Goal: Task Accomplishment & Management: Use online tool/utility

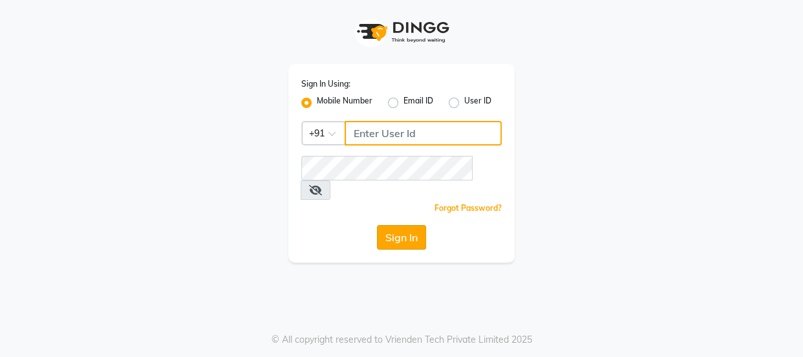
type input "9579232515"
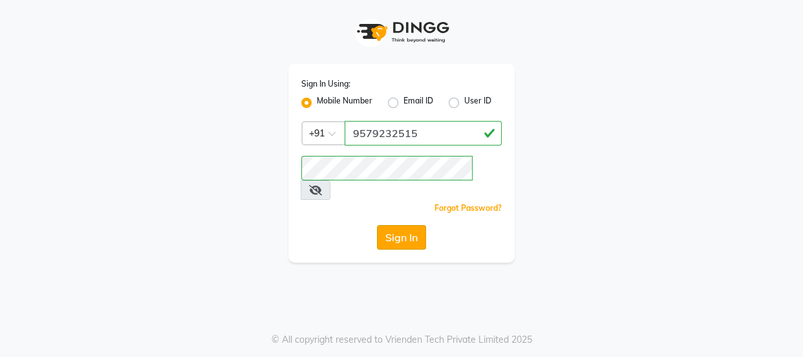
click at [383, 225] on button "Sign In" at bounding box center [401, 237] width 49 height 25
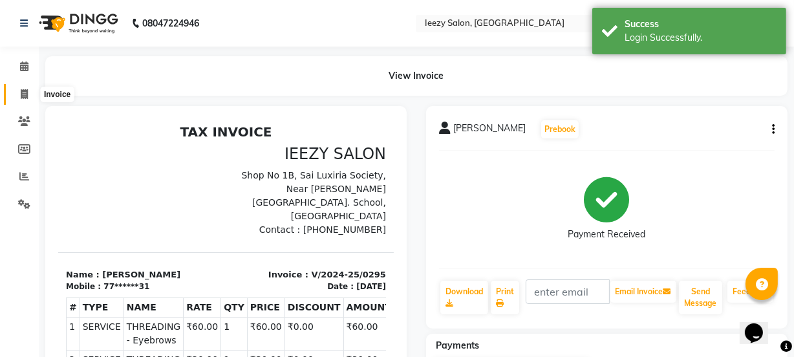
click at [27, 95] on icon at bounding box center [24, 94] width 7 height 10
select select "5982"
select select "service"
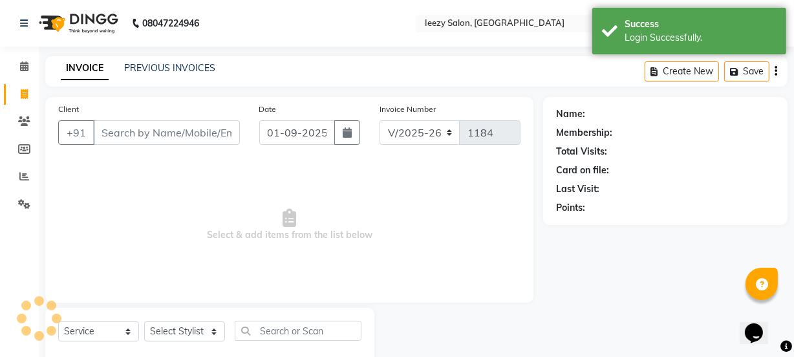
scroll to position [32, 0]
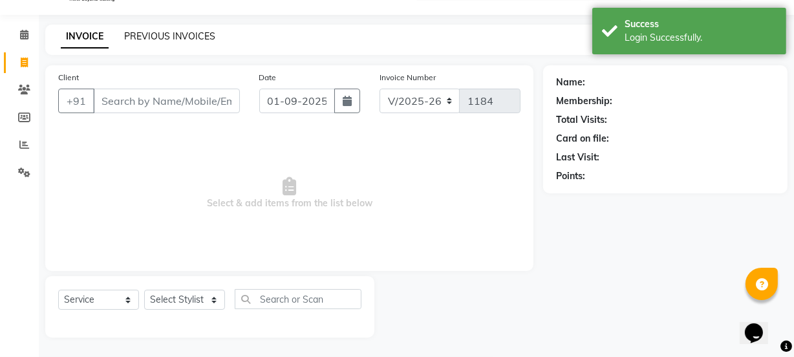
click at [183, 39] on link "PREVIOUS INVOICES" at bounding box center [169, 36] width 91 height 12
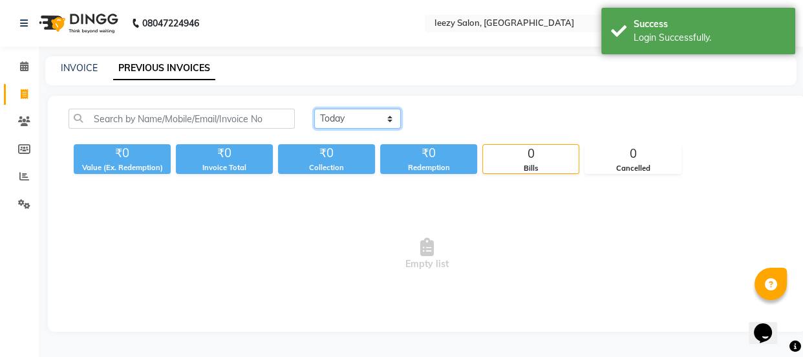
click at [396, 123] on select "[DATE] [DATE] Custom Range" at bounding box center [357, 119] width 87 height 20
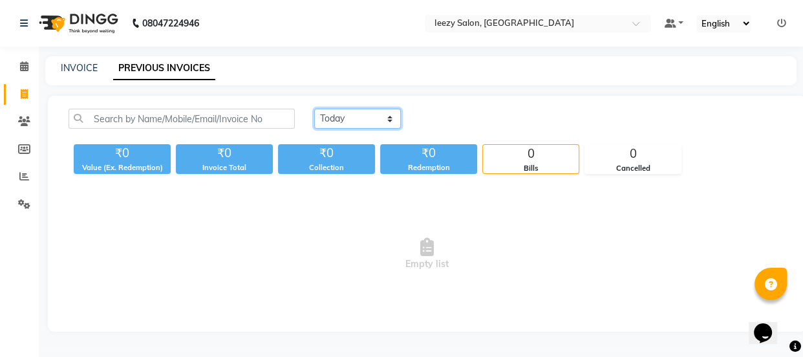
select select "[DATE]"
click at [314, 109] on select "[DATE] [DATE] Custom Range" at bounding box center [357, 119] width 87 height 20
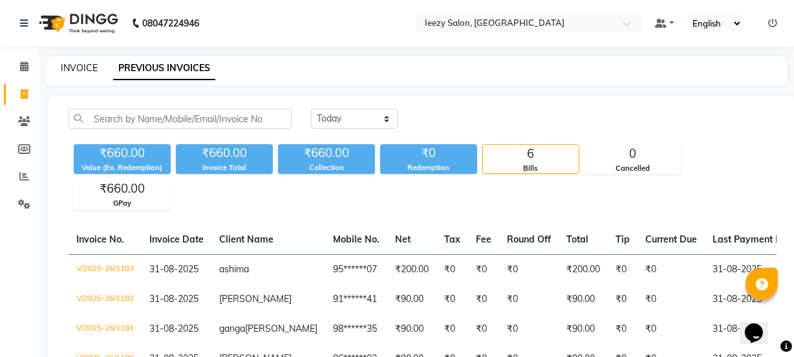
click at [72, 68] on link "INVOICE" at bounding box center [79, 68] width 37 height 12
select select "5982"
select select "service"
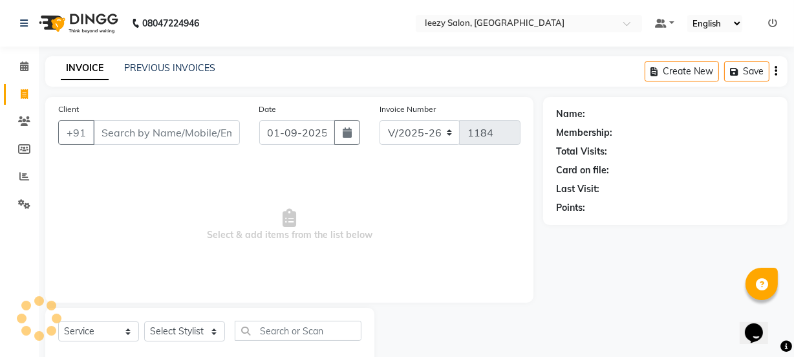
scroll to position [32, 0]
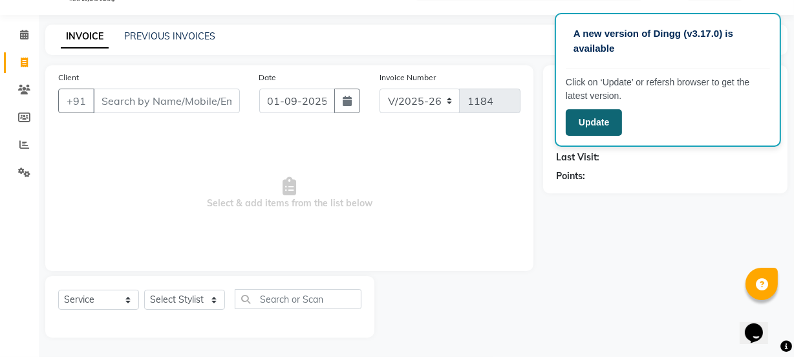
click at [595, 125] on button "Update" at bounding box center [594, 122] width 56 height 26
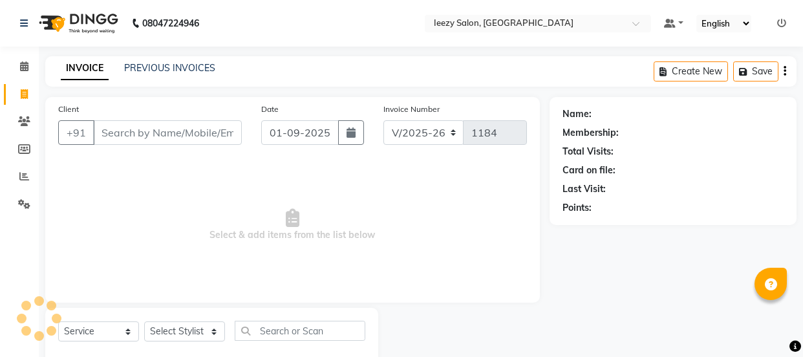
select select "5982"
select select "service"
drag, startPoint x: 353, startPoint y: 145, endPoint x: 323, endPoint y: 184, distance: 49.4
click at [323, 184] on span "Select & add items from the list below" at bounding box center [289, 224] width 462 height 129
